Goal: Find specific fact: Find specific fact

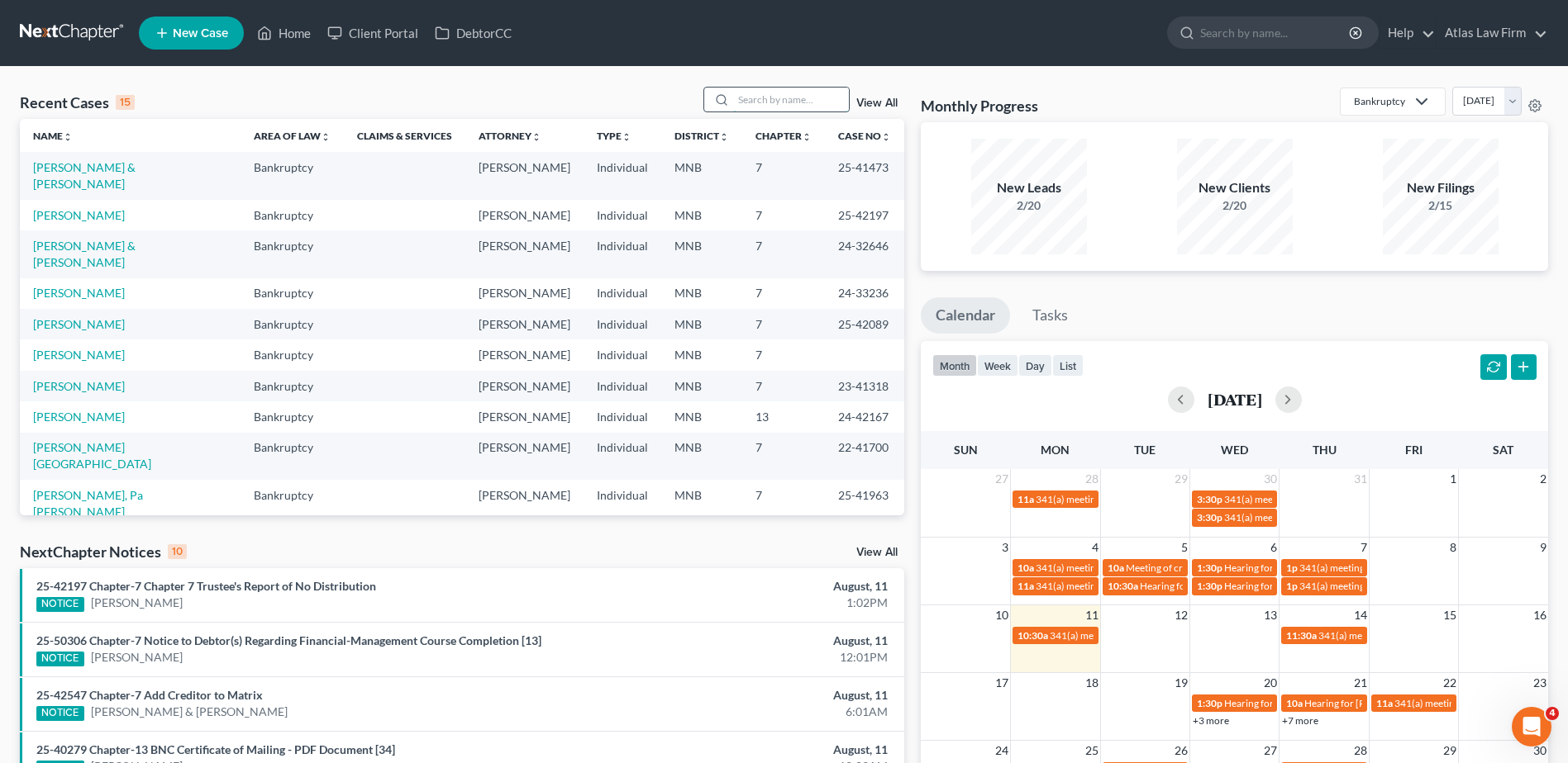
click at [774, 105] on input "search" at bounding box center [791, 99] width 116 height 24
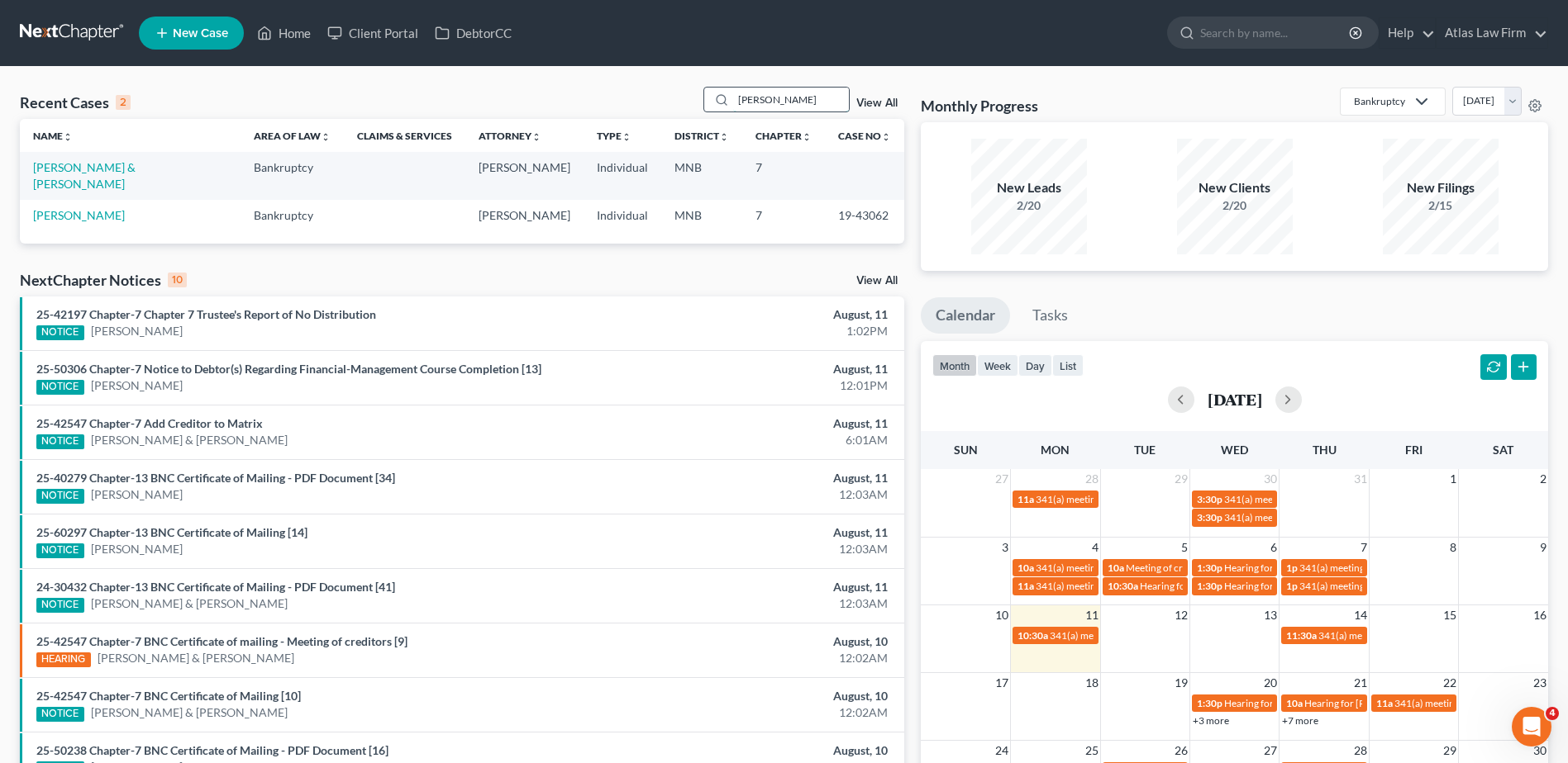
drag, startPoint x: 774, startPoint y: 104, endPoint x: 729, endPoint y: 90, distance: 47.1
click at [729, 90] on div "[PERSON_NAME]" at bounding box center [776, 99] width 147 height 25
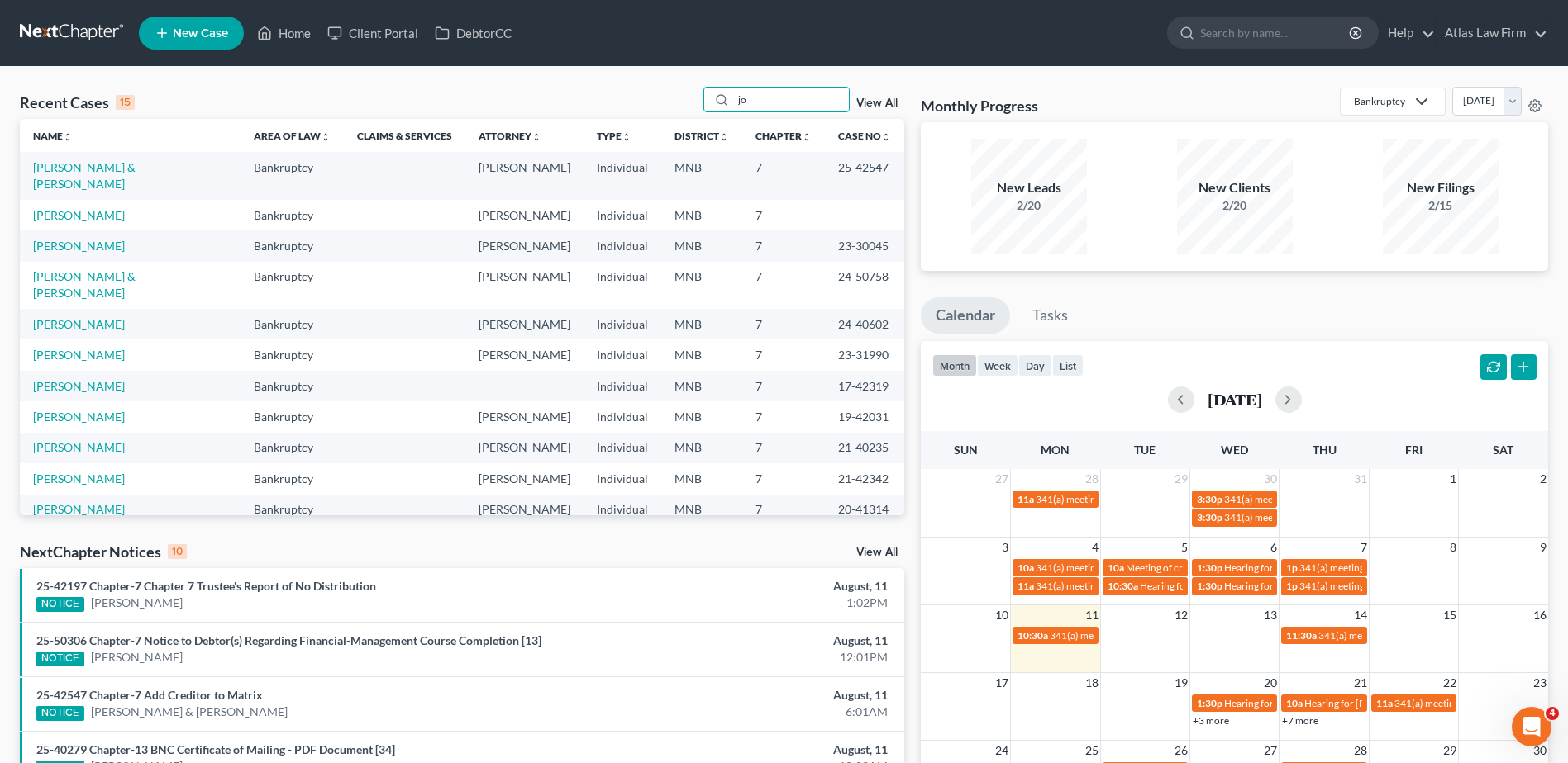
type input "j"
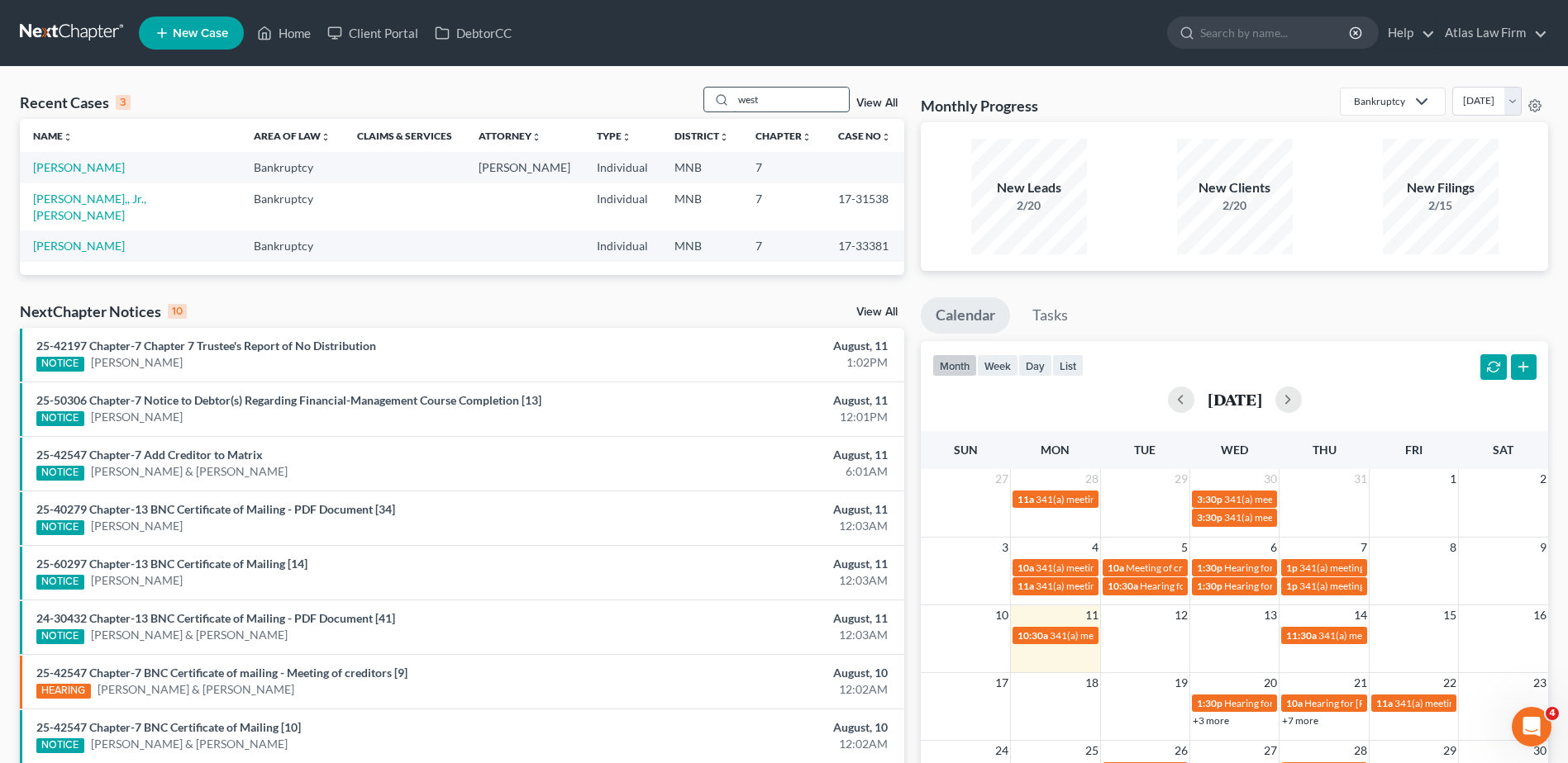
drag, startPoint x: 766, startPoint y: 95, endPoint x: 741, endPoint y: 94, distance: 25.0
click at [741, 94] on input "west" at bounding box center [791, 99] width 116 height 24
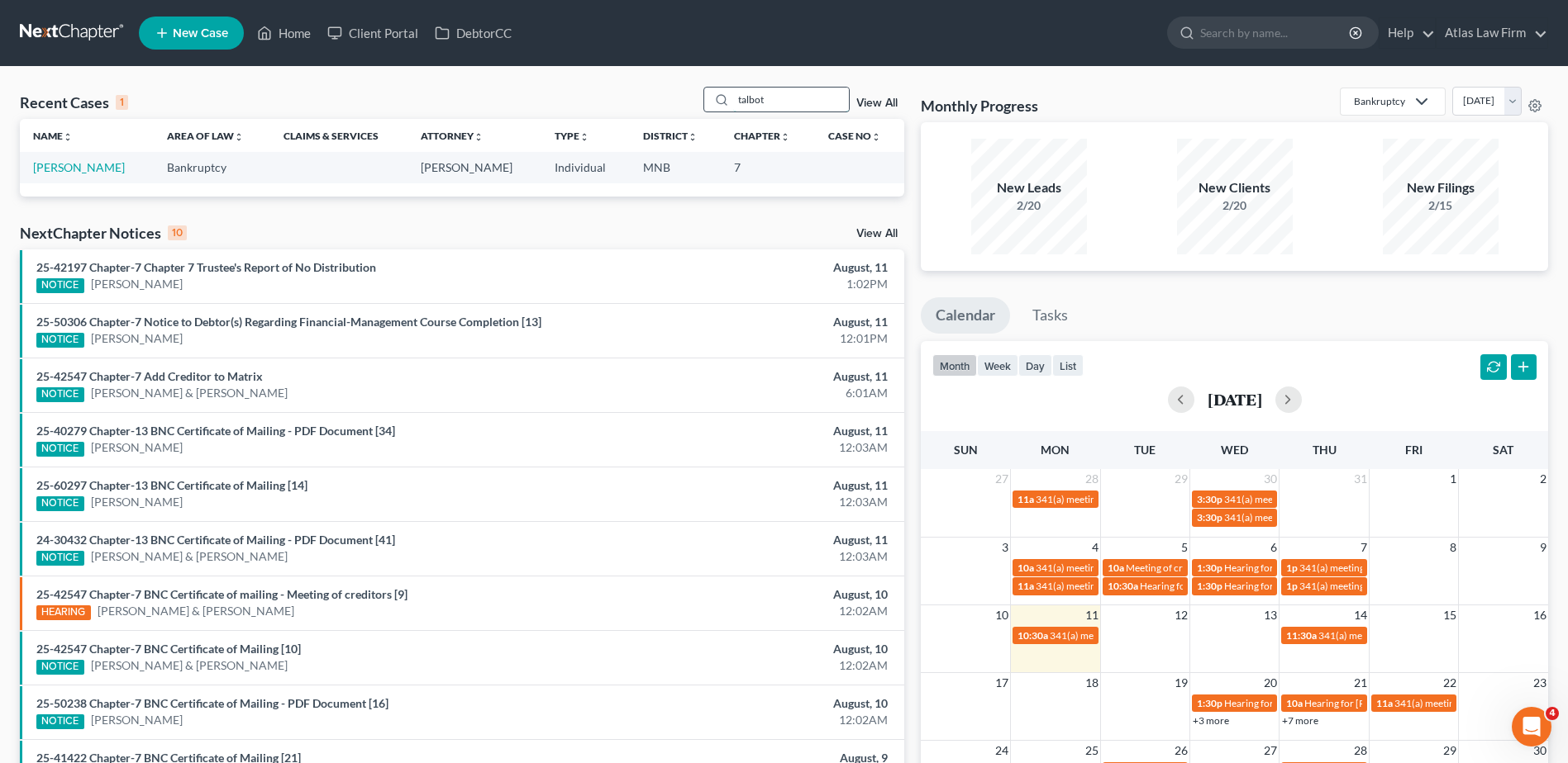
drag, startPoint x: 782, startPoint y: 101, endPoint x: 727, endPoint y: 100, distance: 55.0
click at [727, 100] on div "talbot" at bounding box center [776, 99] width 147 height 25
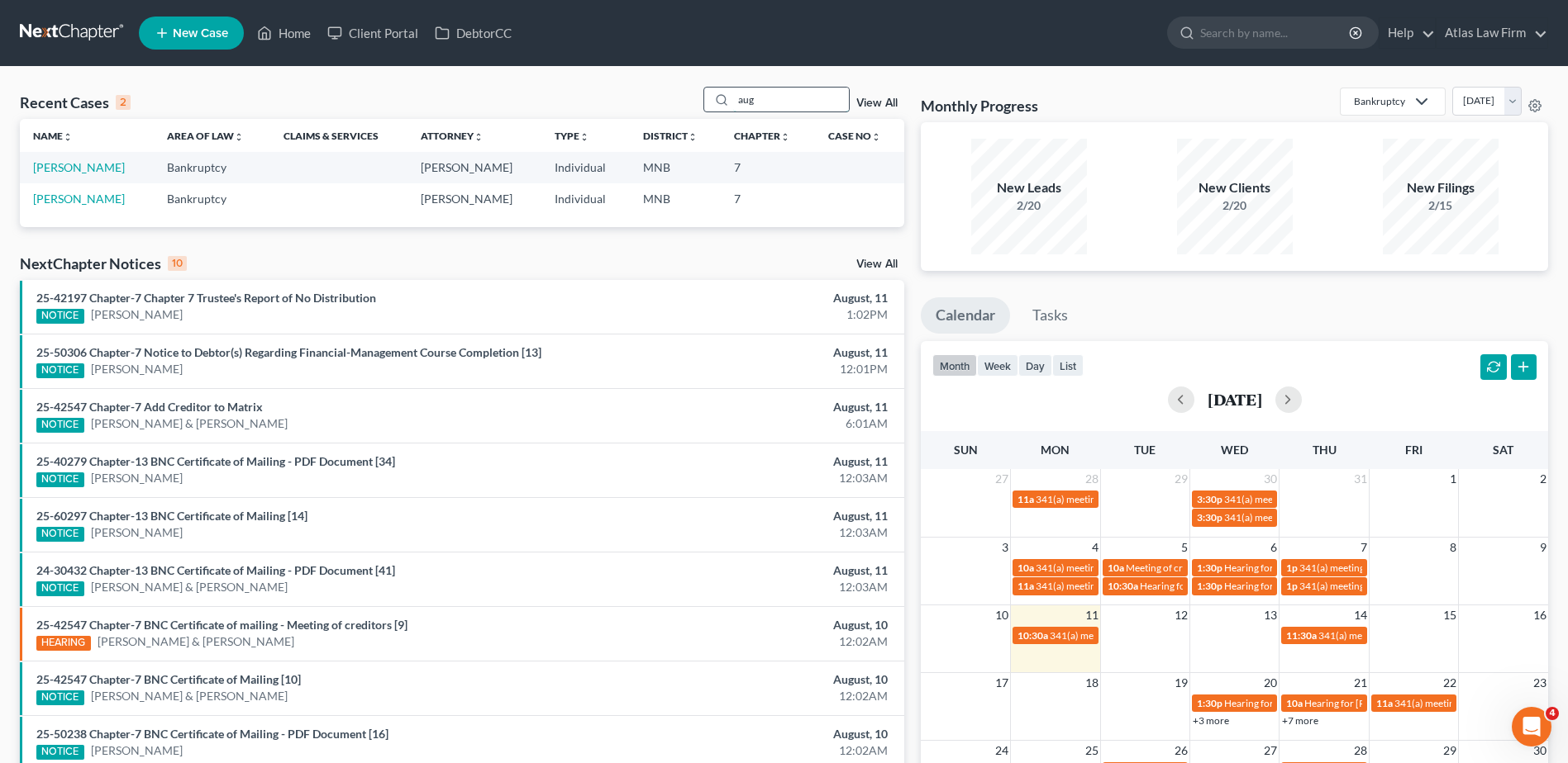
drag, startPoint x: 761, startPoint y: 97, endPoint x: 727, endPoint y: 101, distance: 34.2
click at [727, 101] on div "aug" at bounding box center [776, 99] width 147 height 25
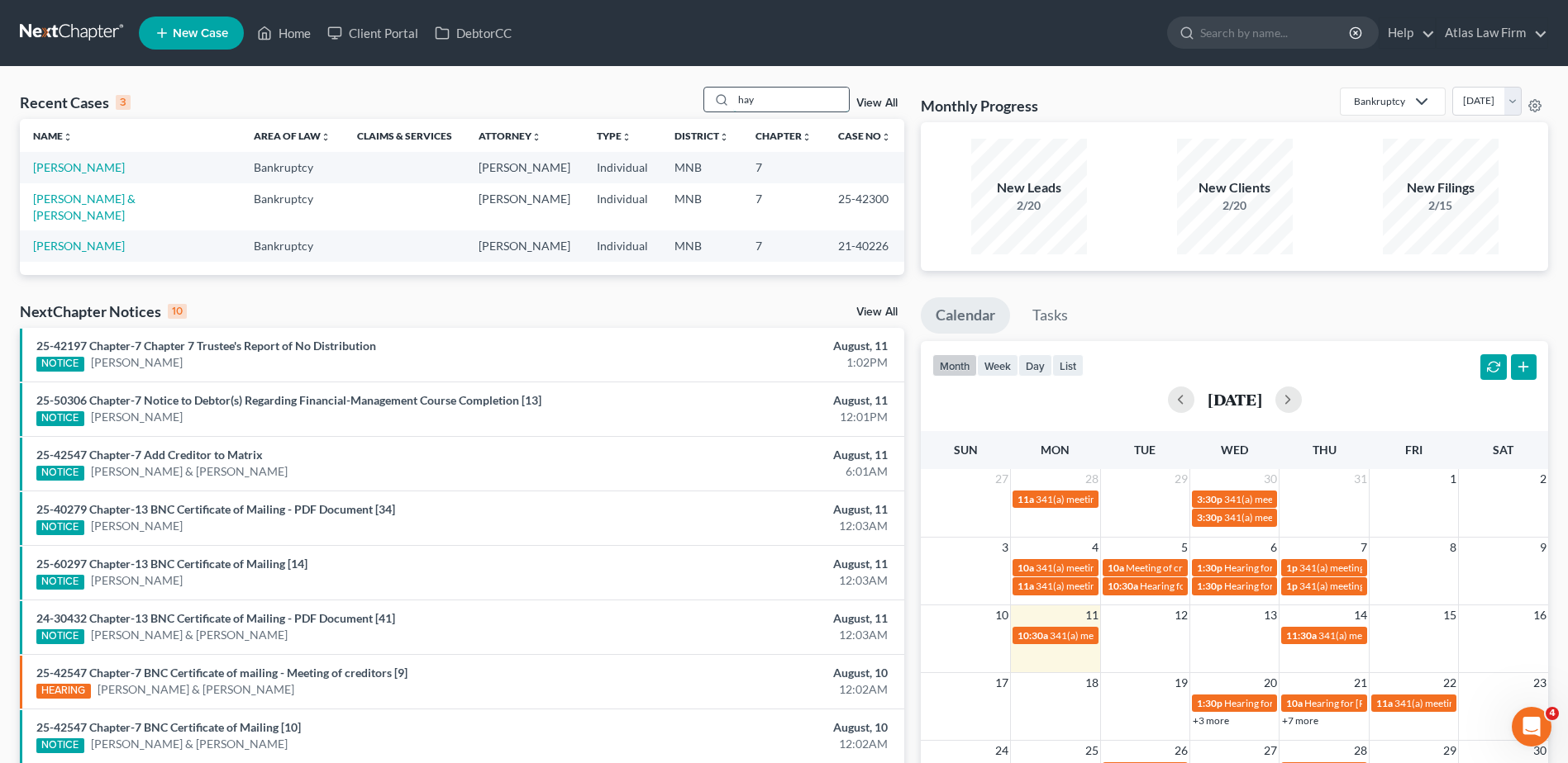
drag, startPoint x: 756, startPoint y: 97, endPoint x: 736, endPoint y: 102, distance: 20.6
click at [736, 102] on input "hay" at bounding box center [791, 99] width 116 height 24
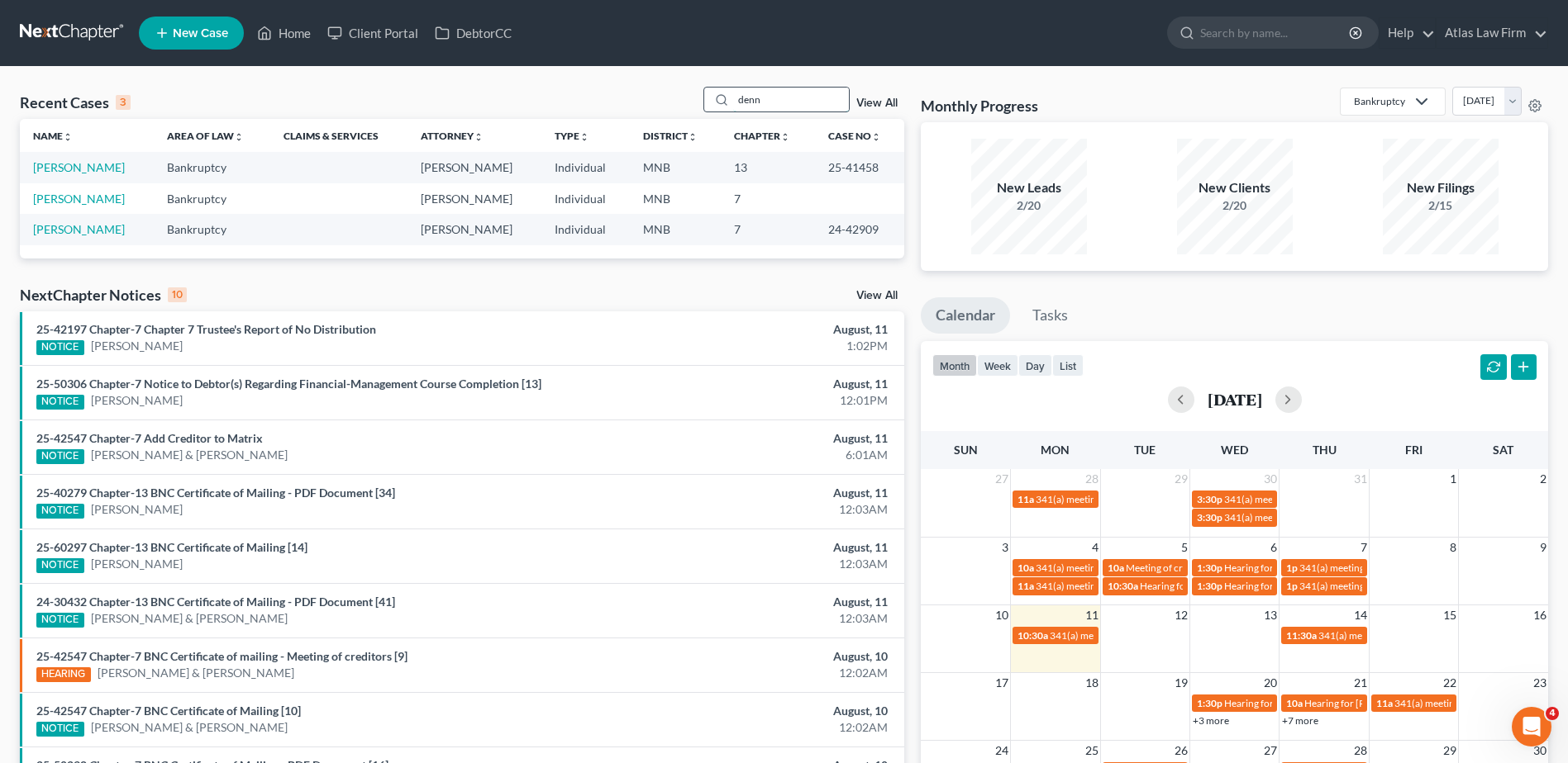
drag, startPoint x: 771, startPoint y: 100, endPoint x: 714, endPoint y: 101, distance: 57.0
click at [714, 101] on div "denn" at bounding box center [776, 99] width 147 height 25
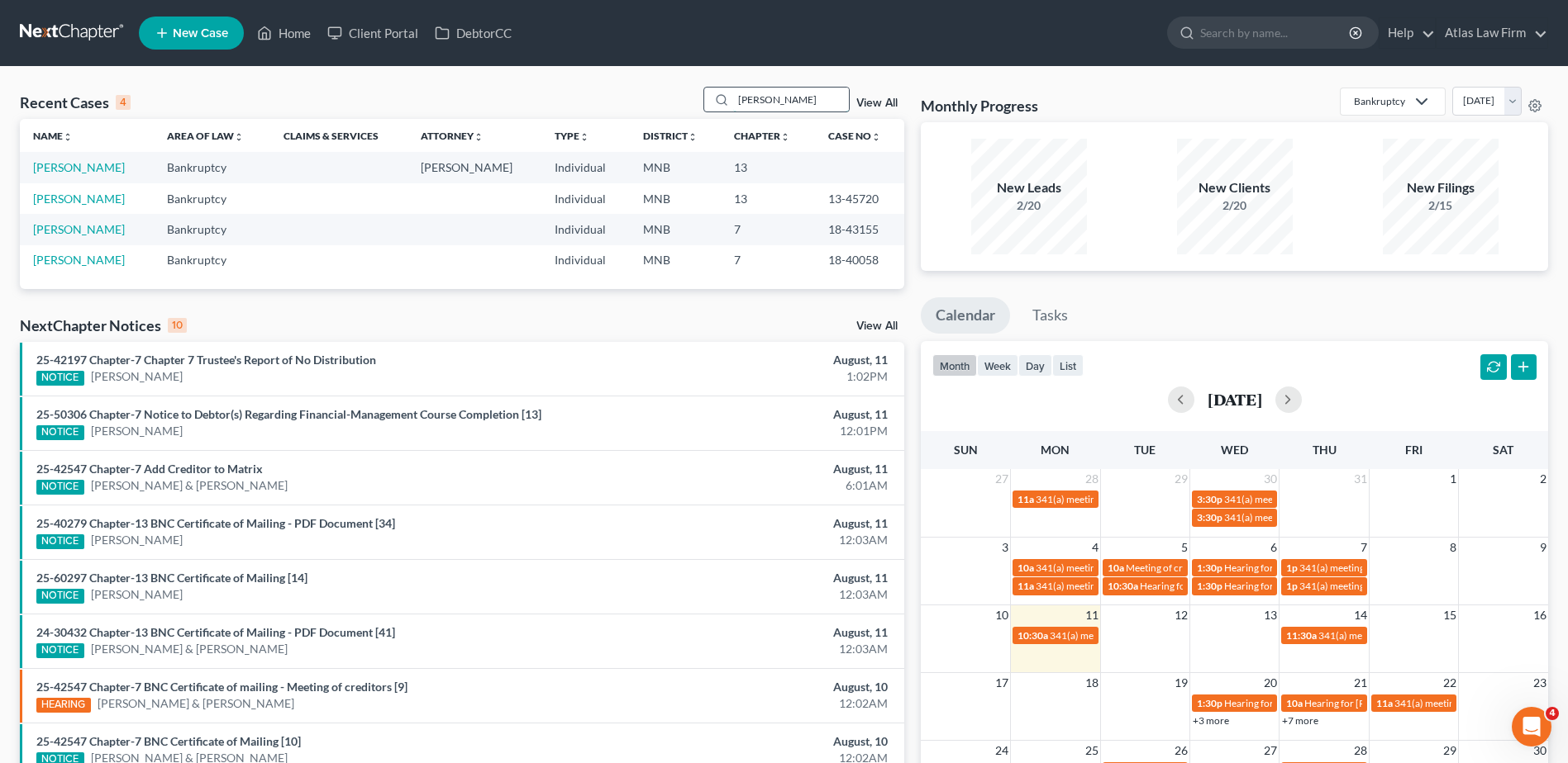
drag, startPoint x: 766, startPoint y: 99, endPoint x: 733, endPoint y: 96, distance: 33.1
click at [733, 96] on div "[PERSON_NAME]" at bounding box center [776, 99] width 147 height 25
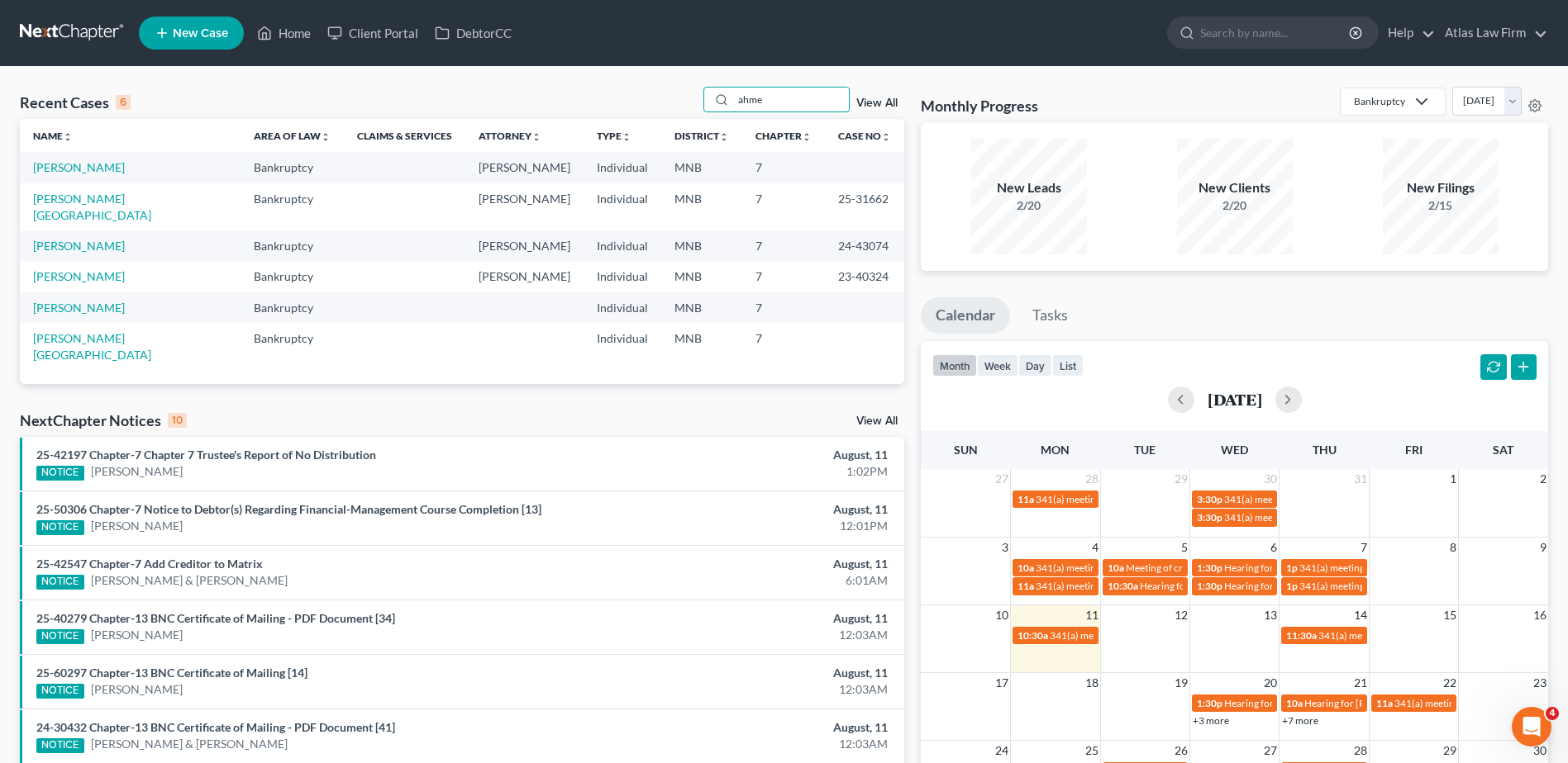
type input "ahme"
